Goal: Find specific page/section: Find specific page/section

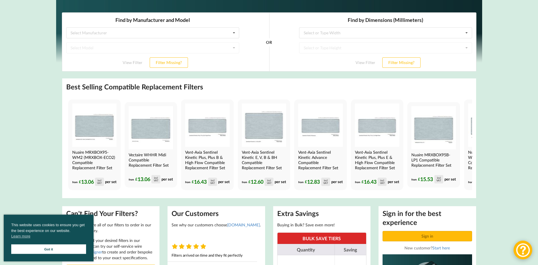
scroll to position [114, 0]
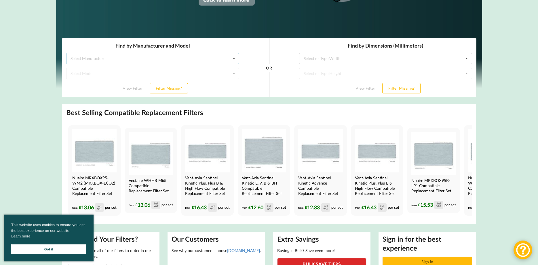
click at [109, 59] on div "Select Manufacturer Airflow Brink Brookvent Domus Envirovent Flakt Heatrae Sadi…" at bounding box center [152, 58] width 173 height 11
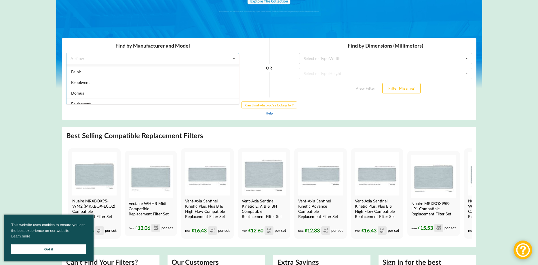
scroll to position [0, 0]
click at [349, 57] on input "text" at bounding box center [386, 58] width 173 height 10
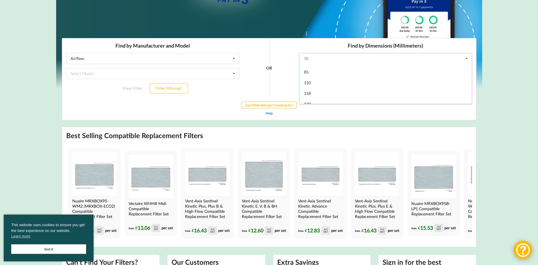
scroll to position [46, 0]
click at [320, 78] on div "120" at bounding box center [385, 76] width 173 height 11
click at [468, 73] on icon at bounding box center [466, 73] width 9 height 11
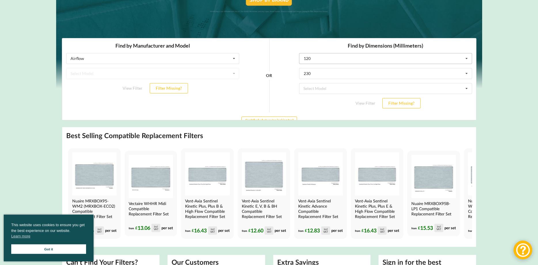
click at [466, 57] on icon at bounding box center [466, 58] width 9 height 11
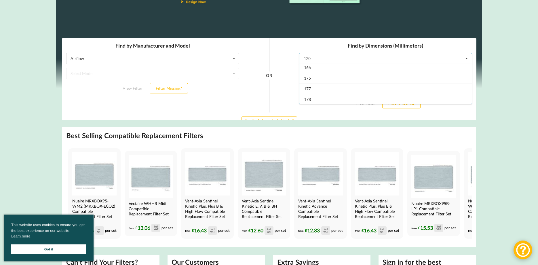
scroll to position [148, 0]
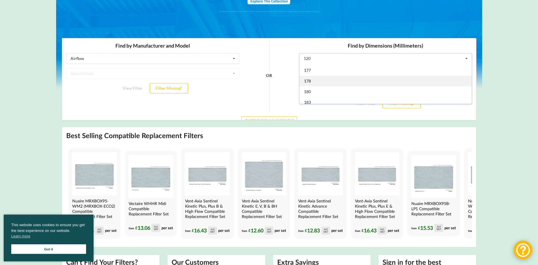
click at [336, 80] on div "178" at bounding box center [385, 80] width 173 height 11
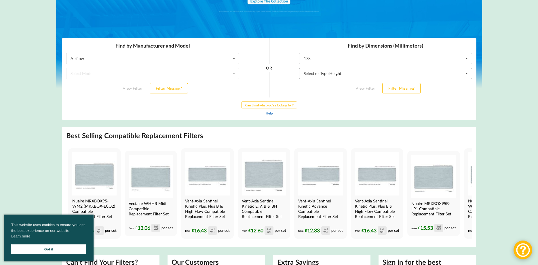
click at [466, 74] on icon at bounding box center [466, 73] width 9 height 11
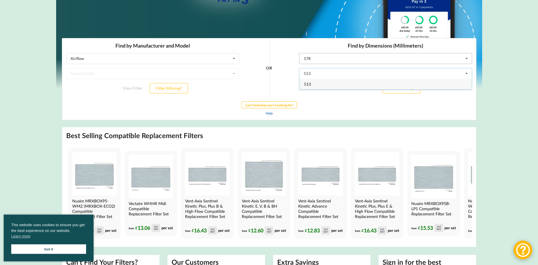
click at [467, 58] on icon at bounding box center [466, 58] width 9 height 11
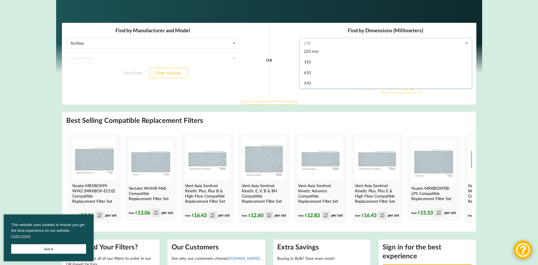
scroll to position [942, 0]
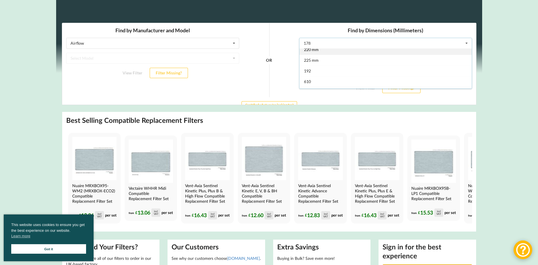
click at [357, 50] on div "220 mm" at bounding box center [385, 49] width 173 height 11
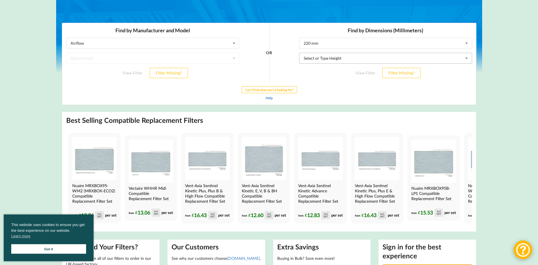
click at [467, 57] on icon at bounding box center [466, 58] width 9 height 11
click at [334, 69] on div "175" at bounding box center [385, 68] width 173 height 11
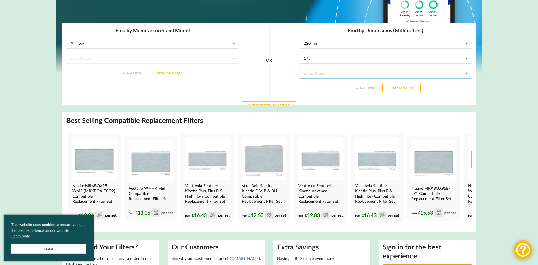
click at [467, 71] on icon at bounding box center [466, 73] width 9 height 11
